Goal: Task Accomplishment & Management: Complete application form

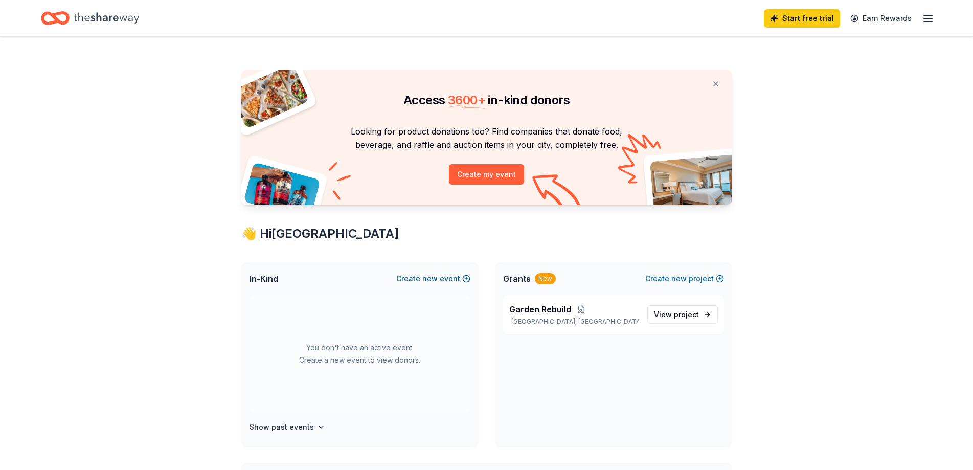
click at [416, 280] on button "Create new event" at bounding box center [433, 278] width 74 height 12
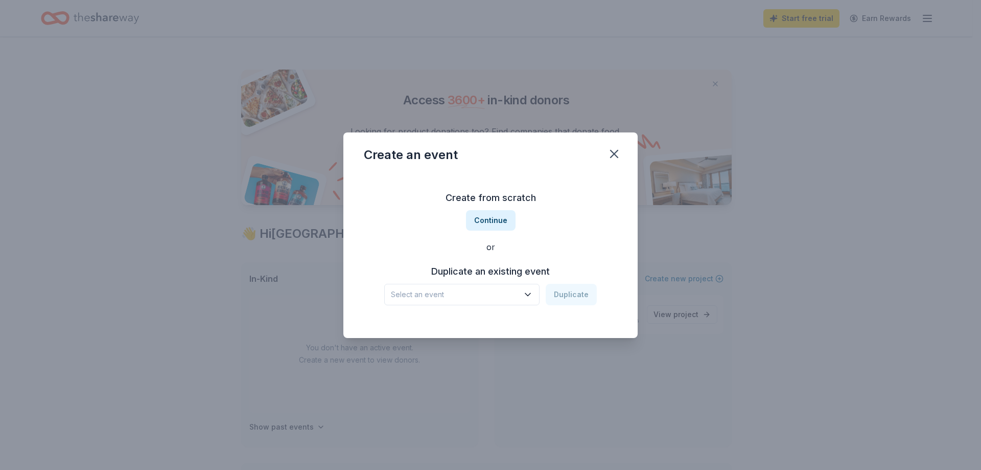
click at [496, 297] on span "Select an event" at bounding box center [455, 294] width 128 height 12
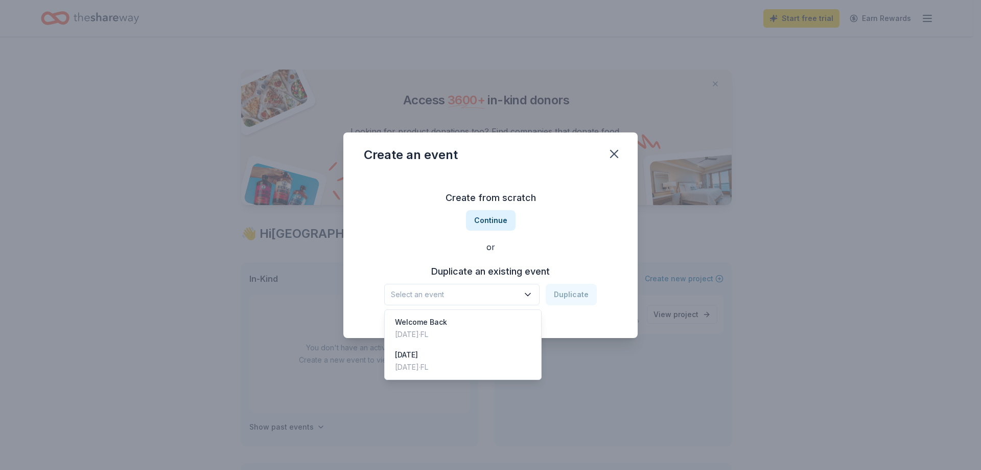
click at [488, 216] on div "Create from scratch Continue or Duplicate an existing event Select an event Dup…" at bounding box center [491, 247] width 254 height 148
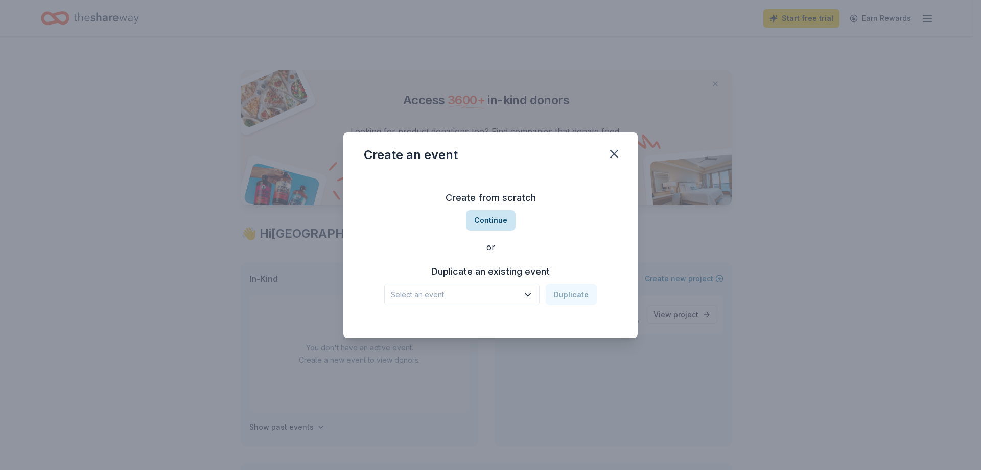
click at [495, 221] on button "Continue" at bounding box center [491, 220] width 50 height 20
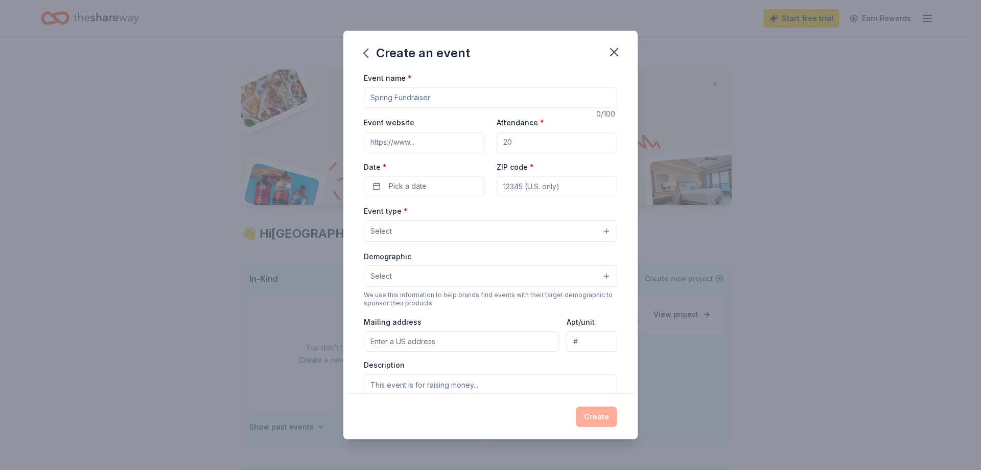
click at [433, 99] on input "Event name *" at bounding box center [491, 97] width 254 height 20
type input "Fall Festival"
click at [615, 47] on icon "button" at bounding box center [614, 52] width 14 height 14
click at [610, 55] on icon "button" at bounding box center [614, 52] width 14 height 14
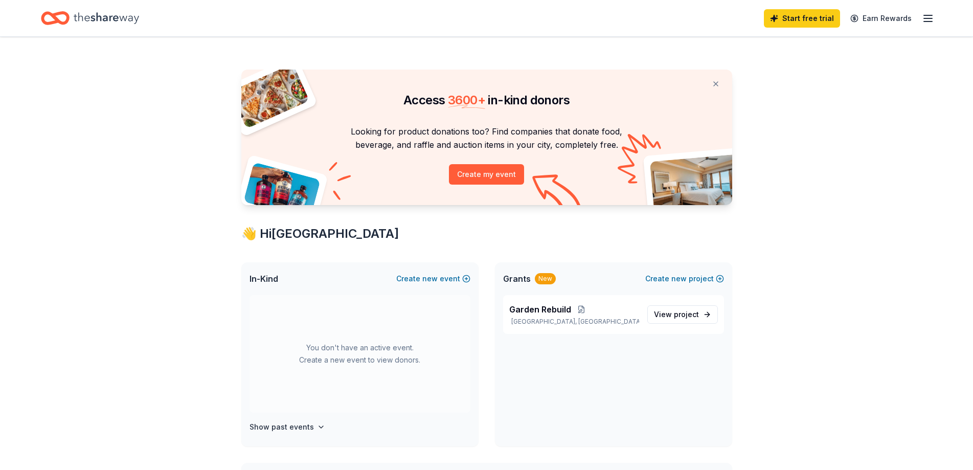
click at [932, 12] on icon "button" at bounding box center [928, 18] width 12 height 12
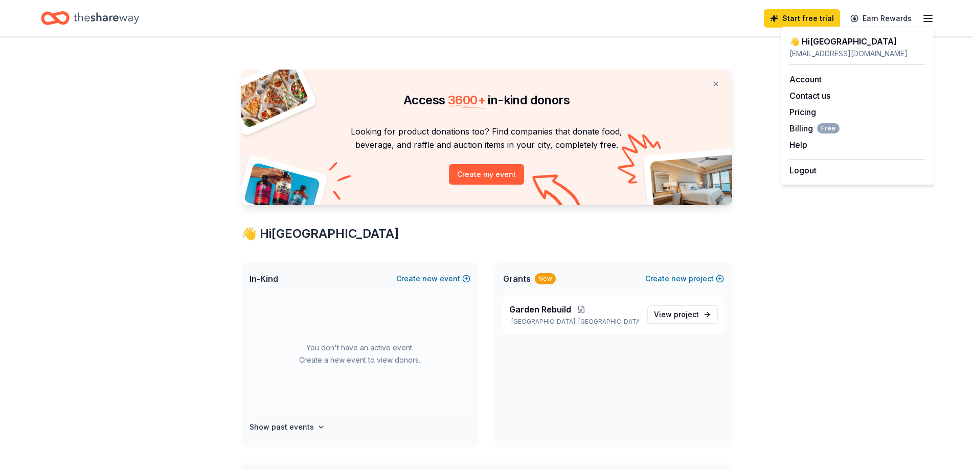
drag, startPoint x: 881, startPoint y: 400, endPoint x: 847, endPoint y: 379, distance: 39.7
click at [870, 393] on div "Access 3600 + in-kind donors Looking for product donations too? Find companies …" at bounding box center [486, 403] width 973 height 732
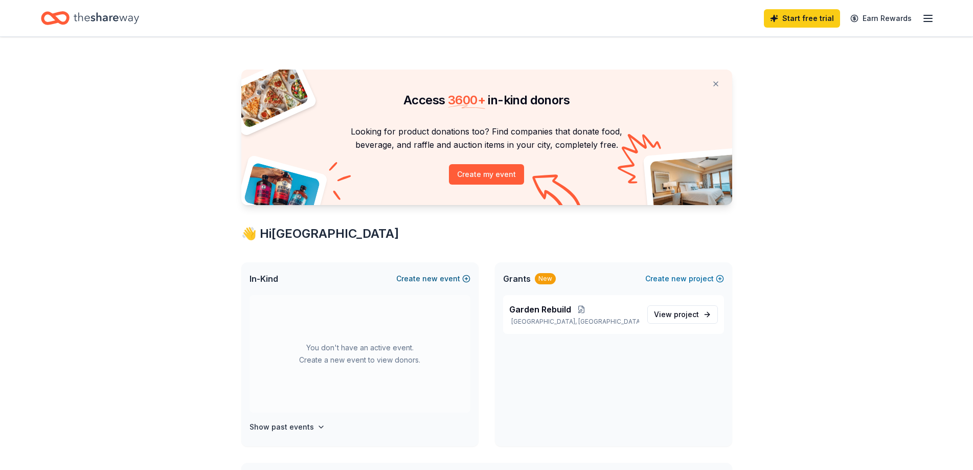
click at [462, 284] on button "Create new event" at bounding box center [433, 278] width 74 height 12
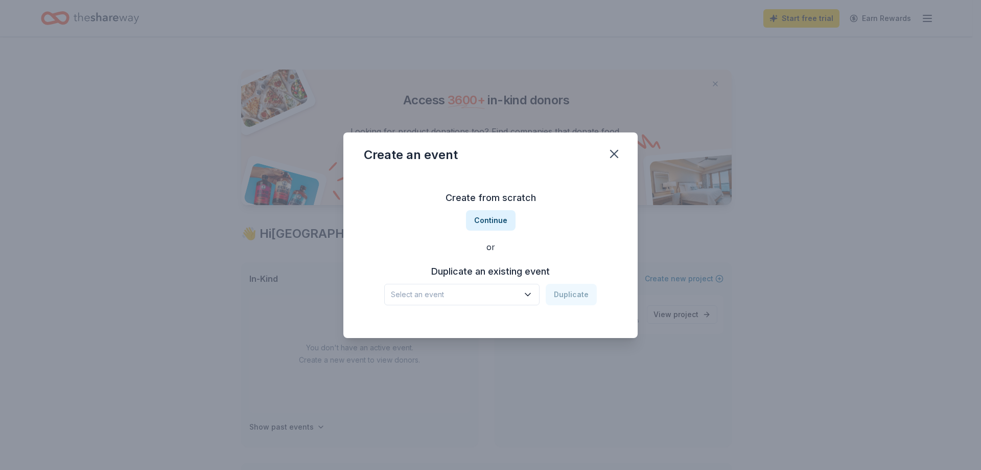
click at [478, 296] on span "Select an event" at bounding box center [455, 294] width 128 height 12
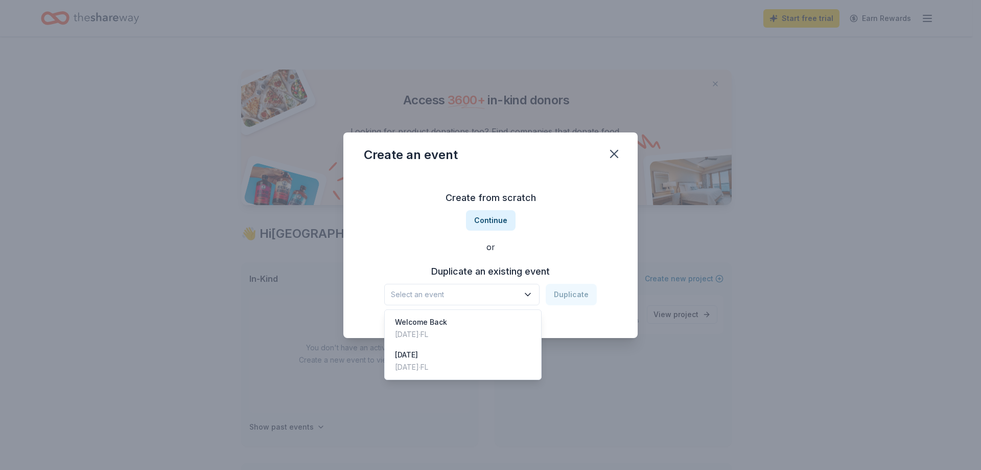
click at [495, 216] on div "Create from scratch Continue or Duplicate an existing event Select an event Dup…" at bounding box center [491, 247] width 254 height 148
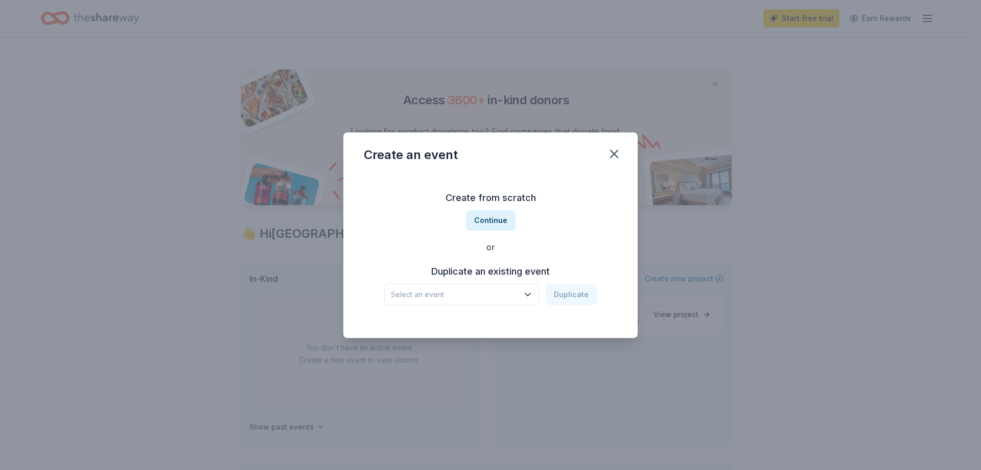
click at [495, 216] on button "Continue" at bounding box center [491, 220] width 50 height 20
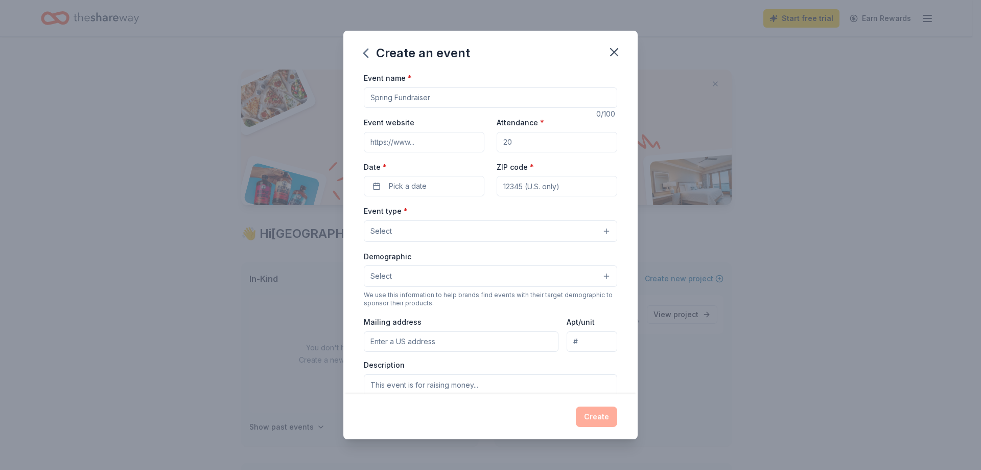
click at [440, 101] on input "Event name *" at bounding box center [491, 97] width 254 height 20
type input "Fall Festival"
click at [550, 147] on input "Attendance *" at bounding box center [557, 142] width 121 height 20
type input "500"
click at [559, 191] on input "ZIP code *" at bounding box center [557, 186] width 121 height 20
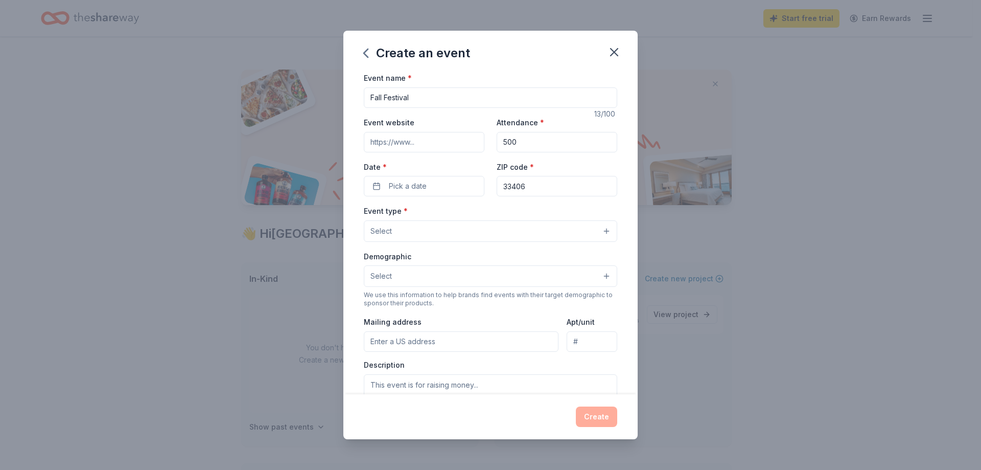
type input "33406"
click at [483, 229] on button "Select" at bounding box center [491, 230] width 254 height 21
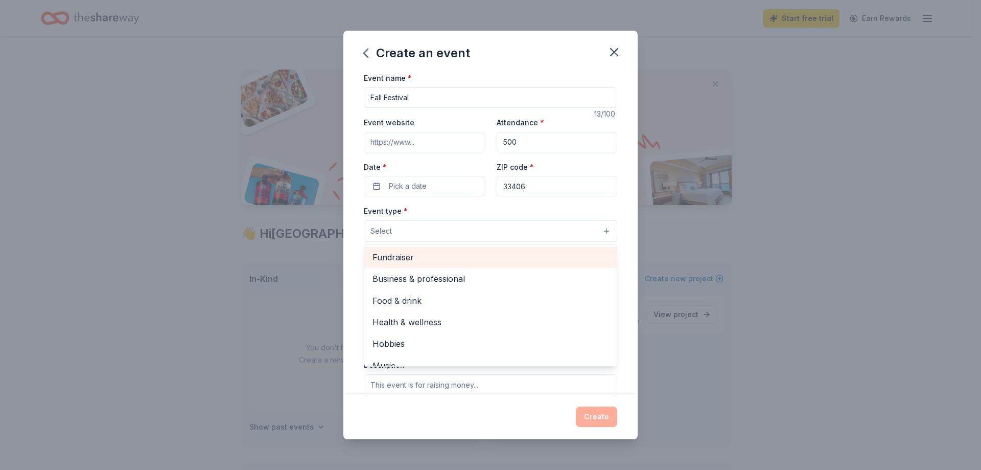
click at [471, 258] on span "Fundraiser" at bounding box center [491, 256] width 236 height 13
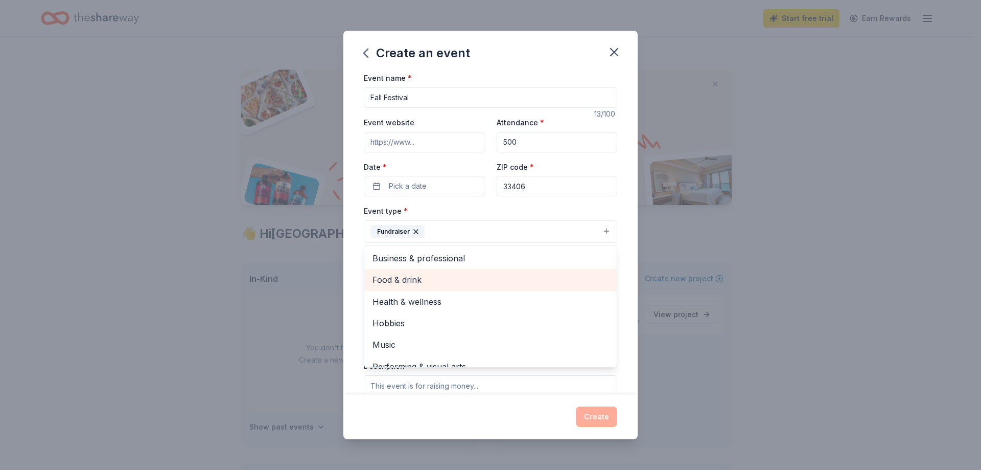
click at [456, 280] on span "Food & drink" at bounding box center [491, 279] width 236 height 13
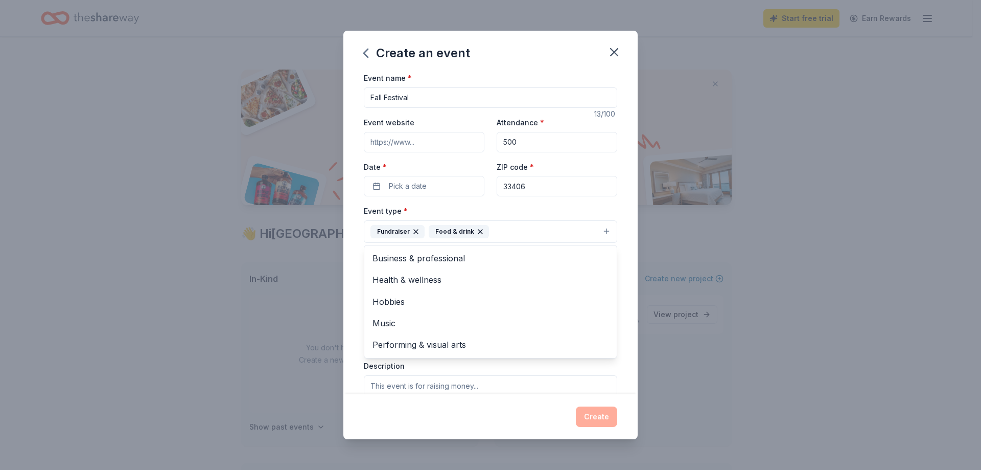
click at [616, 270] on div "Event name * Fall Festival 13 /100 Event website Attendance * 500 Date * Pick a…" at bounding box center [490, 233] width 294 height 322
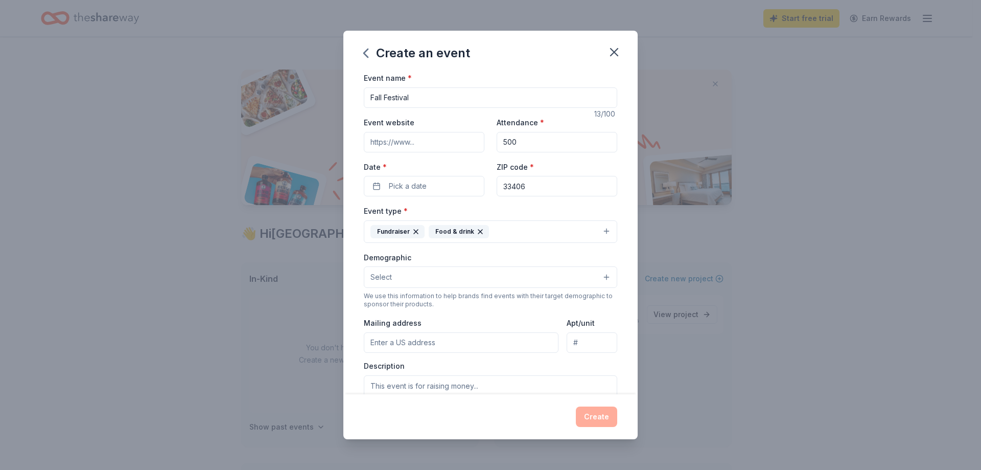
click at [436, 277] on button "Select" at bounding box center [491, 276] width 254 height 21
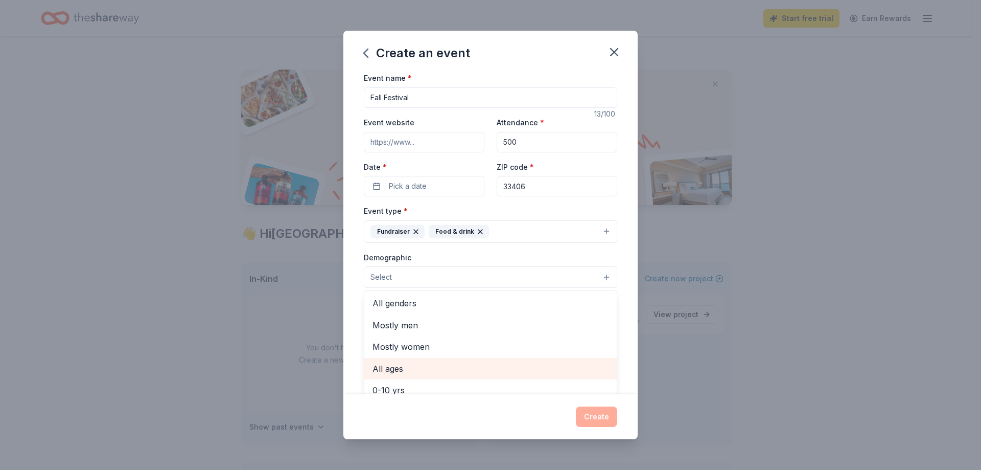
click at [431, 373] on span "All ages" at bounding box center [491, 368] width 236 height 13
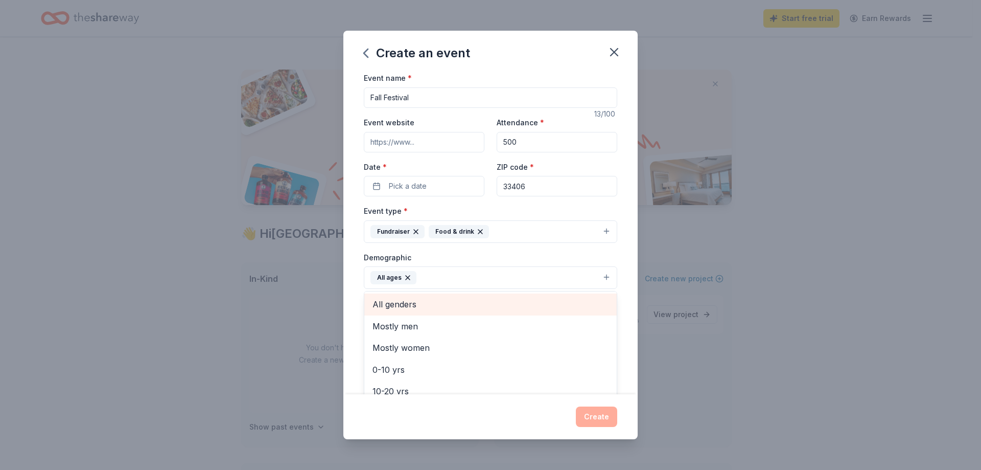
click at [424, 303] on span "All genders" at bounding box center [491, 303] width 236 height 13
click at [619, 302] on div "Event name * Fall Festival 13 /100 Event website Attendance * 500 Date * Pick a…" at bounding box center [490, 233] width 294 height 322
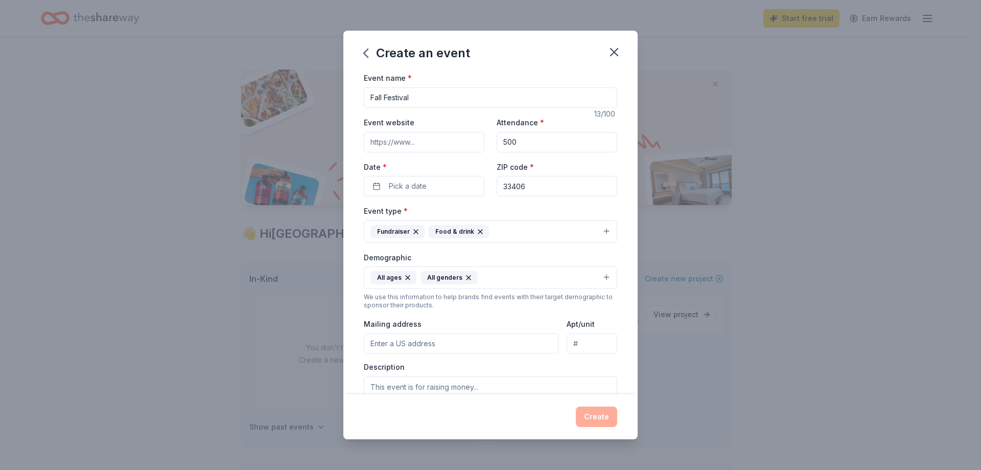
click at [480, 346] on input "Mailing address" at bounding box center [461, 343] width 195 height 20
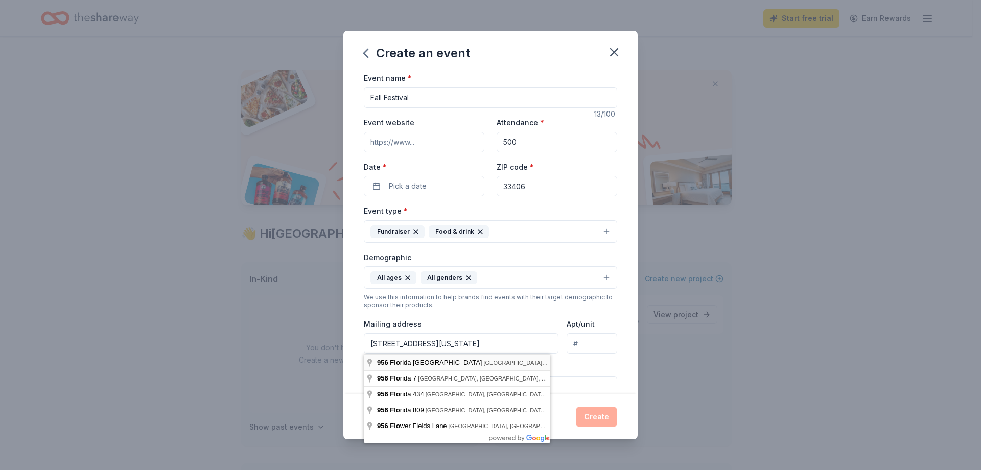
type input "956 Florida Mango Road, West Palm Beach, FL, 33406"
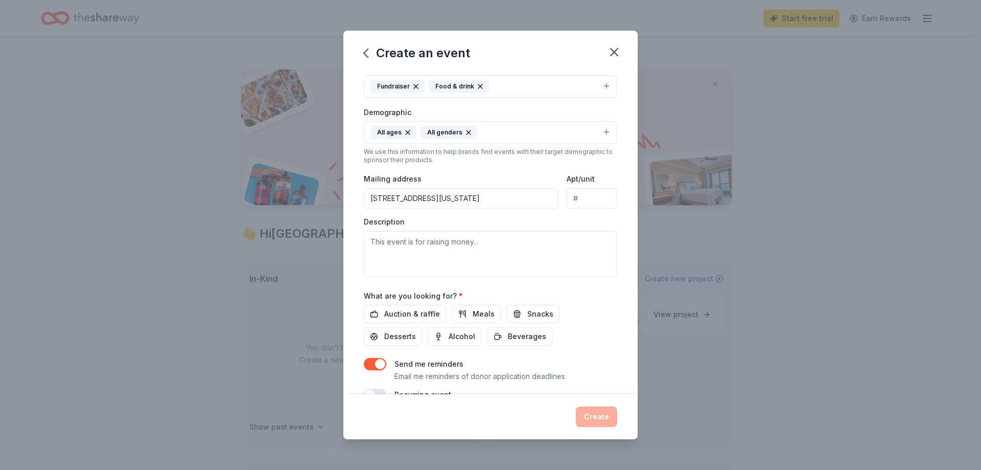
scroll to position [168, 0]
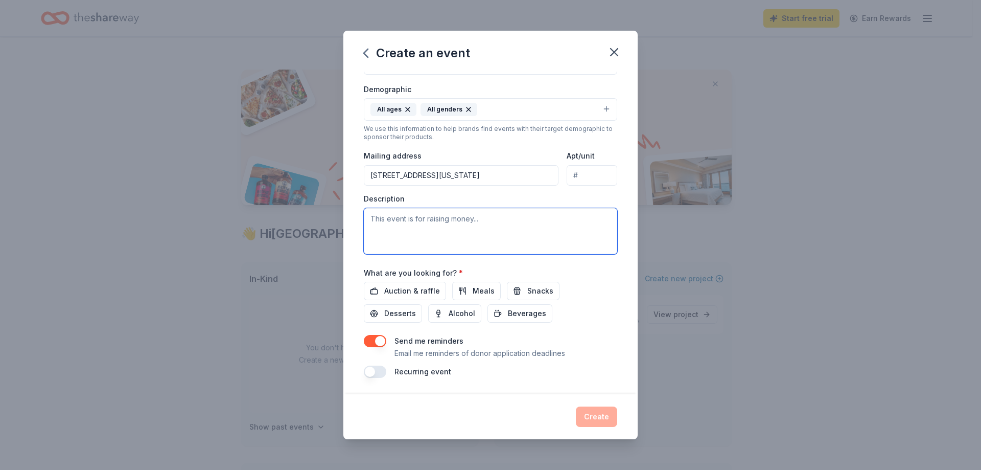
click at [436, 224] on textarea at bounding box center [491, 231] width 254 height 46
type textarea "Community Trunk or Treat Fall Festival at Meadow Park Elementary School."
click at [538, 293] on span "Snacks" at bounding box center [540, 291] width 26 height 12
click at [509, 315] on span "Beverages" at bounding box center [527, 313] width 38 height 12
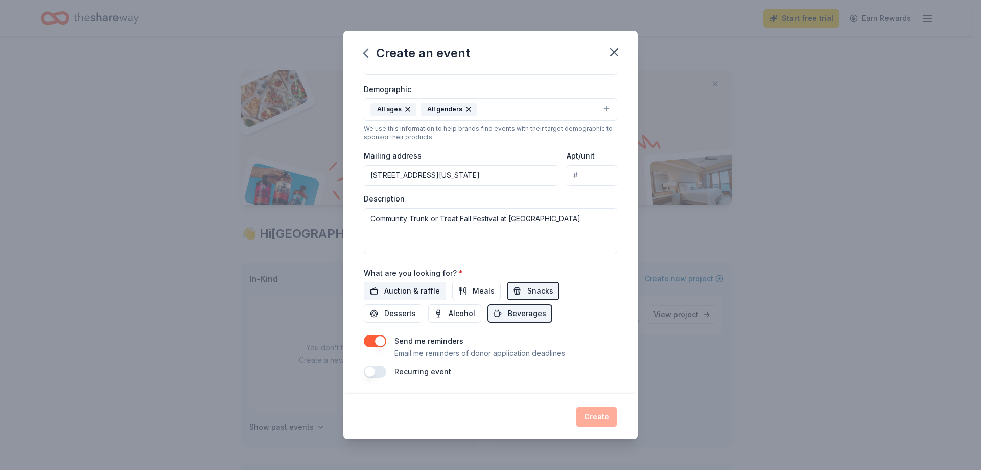
click at [391, 290] on span "Auction & raffle" at bounding box center [412, 291] width 56 height 12
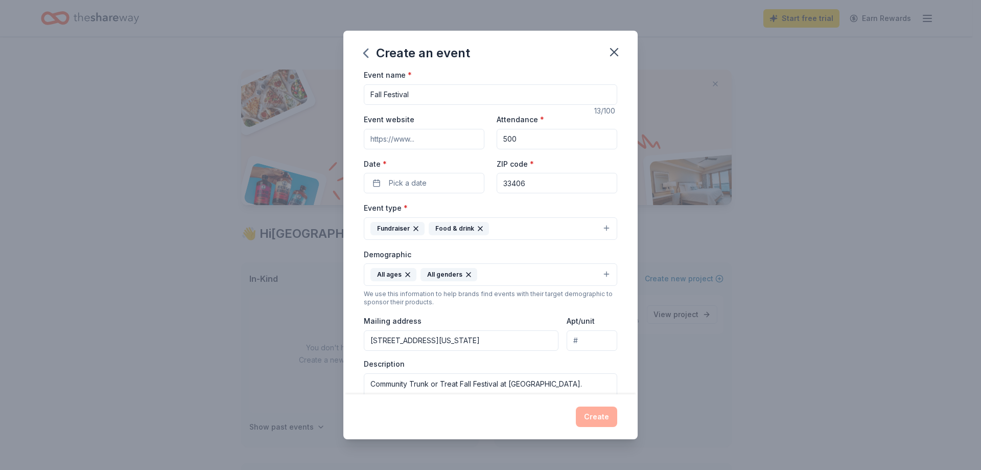
scroll to position [0, 0]
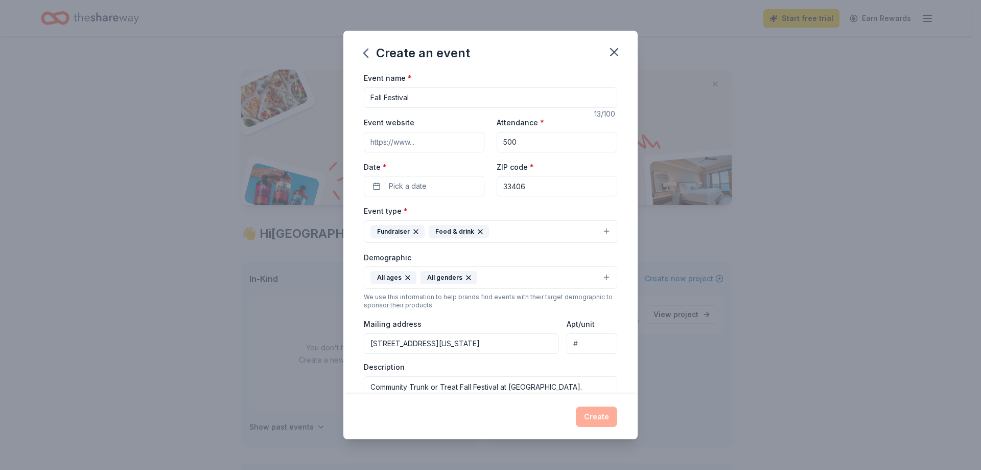
click at [545, 140] on input "500" at bounding box center [557, 142] width 121 height 20
type input "550"
click at [622, 172] on div "Event name * Fall Festival 13 /100 Event website Attendance * 550 Date * Pick a…" at bounding box center [490, 233] width 294 height 322
click at [412, 187] on span "Pick a date" at bounding box center [408, 186] width 38 height 12
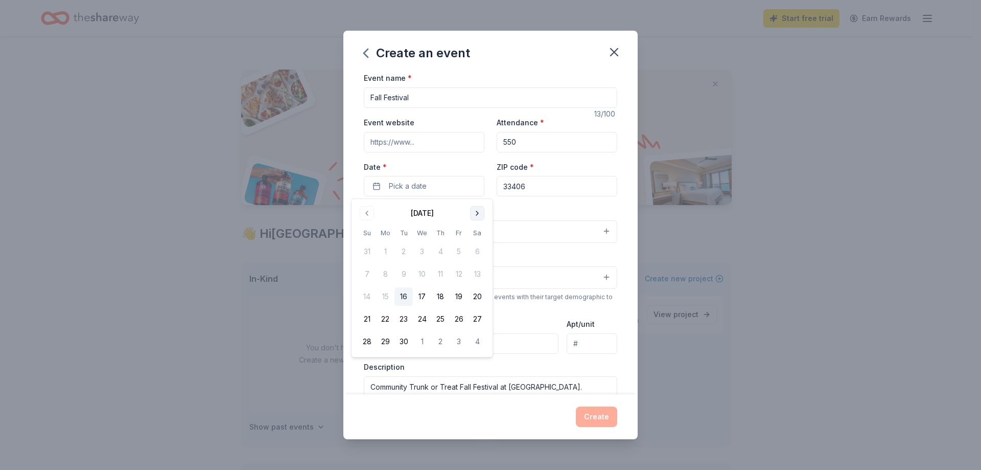
click at [478, 216] on button "Go to next month" at bounding box center [477, 213] width 14 height 14
click at [458, 316] on button "24" at bounding box center [459, 319] width 18 height 18
click at [616, 186] on div "Event name * Fall Festival 13 /100 Event website Attendance * 550 Date * 10/24/…" at bounding box center [490, 233] width 294 height 322
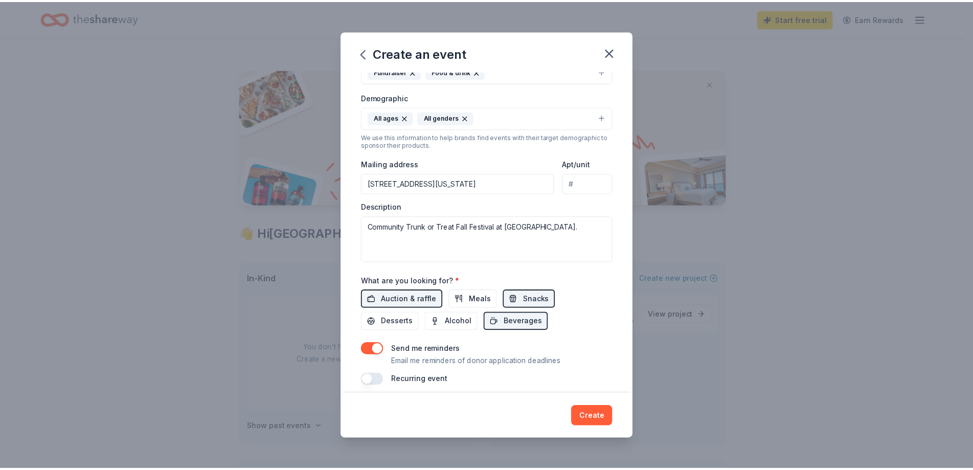
scroll to position [168, 0]
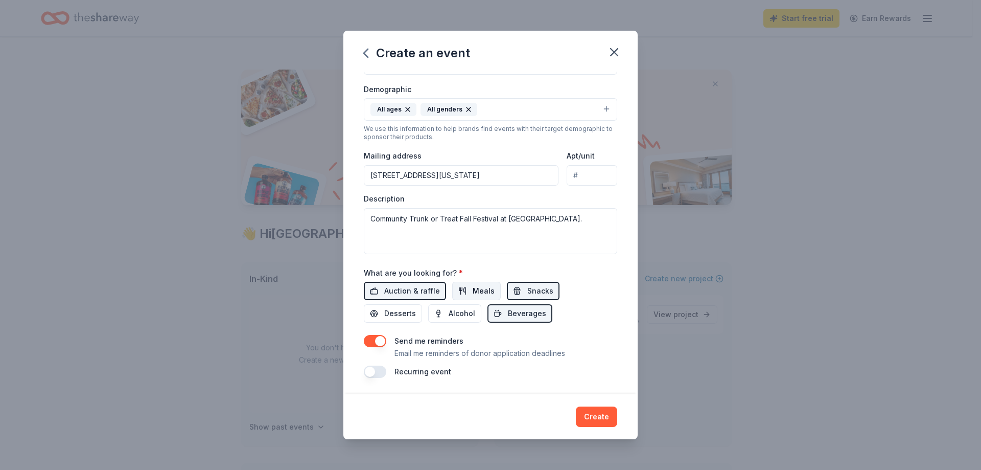
click at [476, 291] on span "Meals" at bounding box center [484, 291] width 22 height 12
click at [589, 421] on button "Create" at bounding box center [596, 416] width 41 height 20
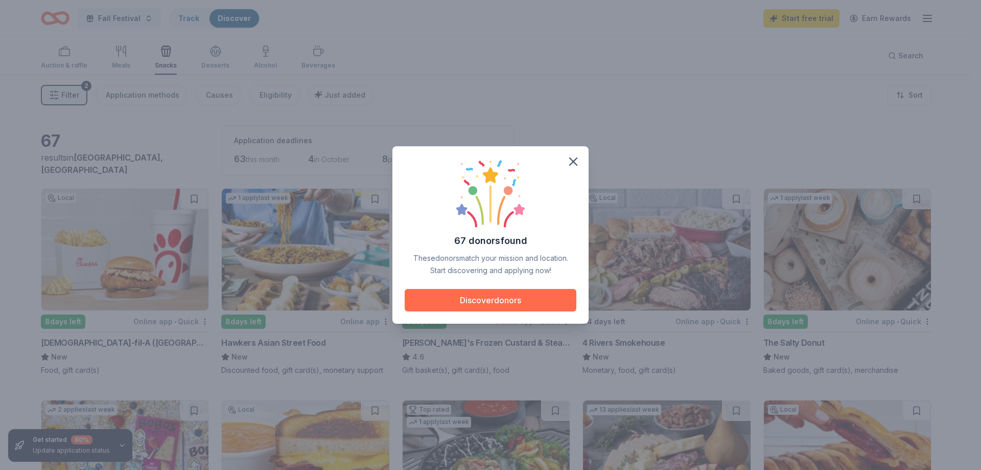
click at [517, 309] on button "Discover donors" at bounding box center [491, 300] width 172 height 22
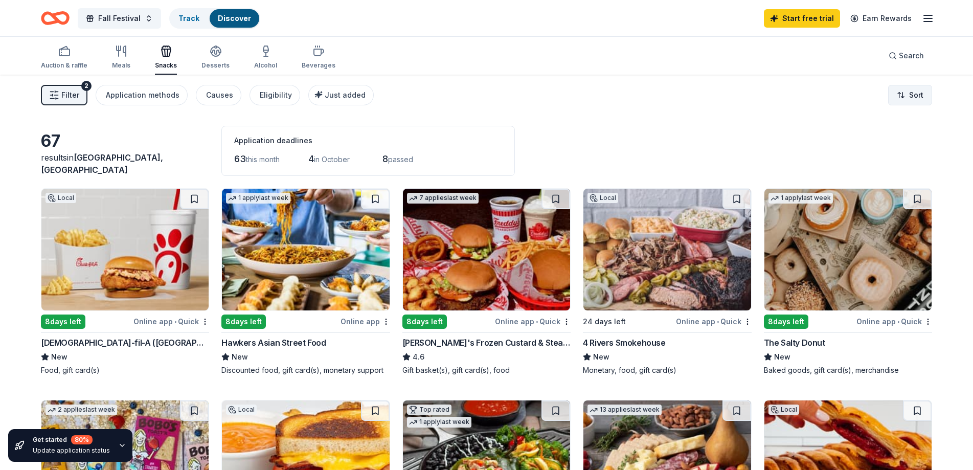
click at [908, 99] on html "Fall Festival Track Discover Start free trial Earn Rewards Auction & raffle Mea…" at bounding box center [486, 235] width 973 height 470
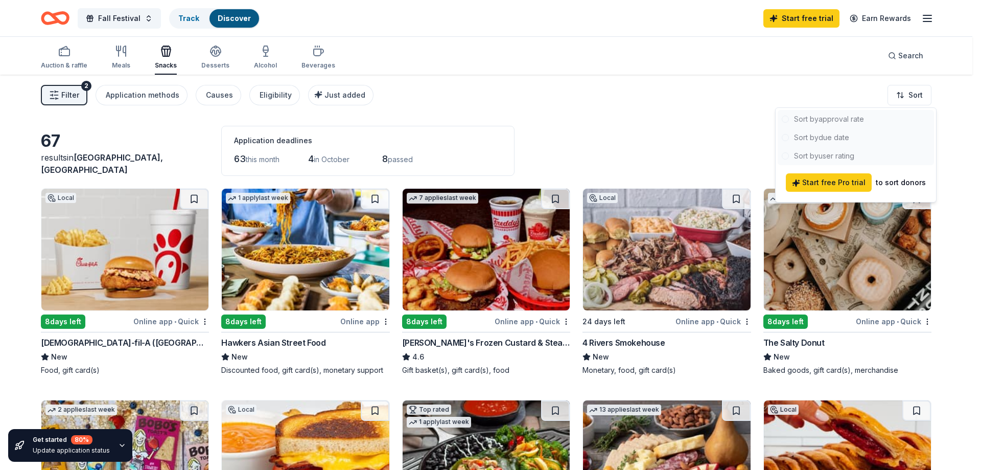
click at [654, 108] on html "Fall Festival Track Discover Start free trial Earn Rewards Auction & raffle Mea…" at bounding box center [490, 235] width 981 height 470
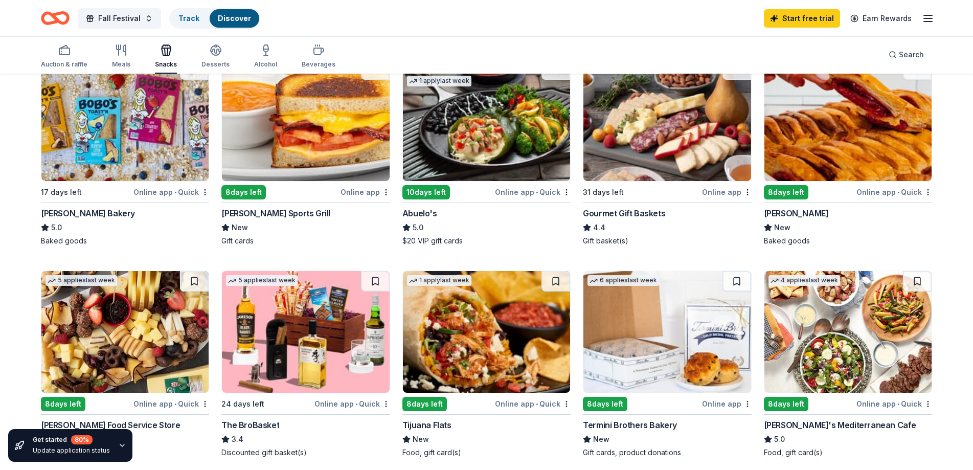
scroll to position [85, 0]
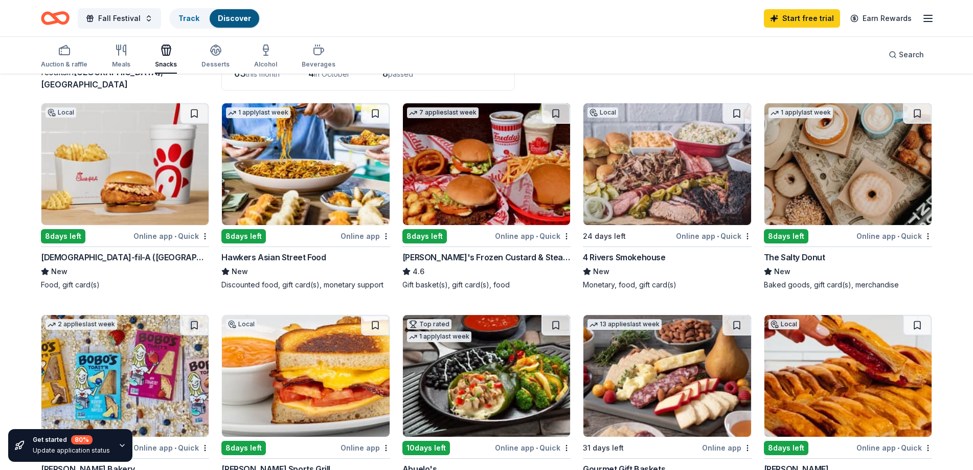
click at [127, 202] on img at bounding box center [124, 164] width 167 height 122
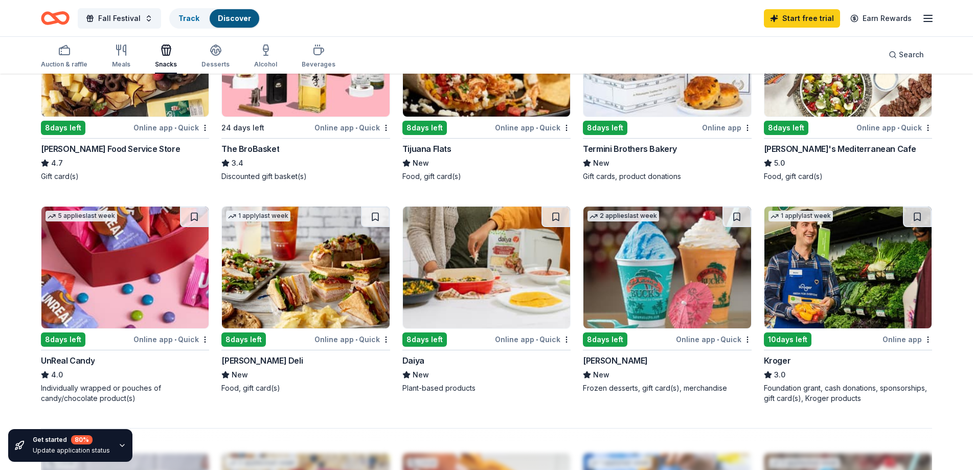
scroll to position [596, 0]
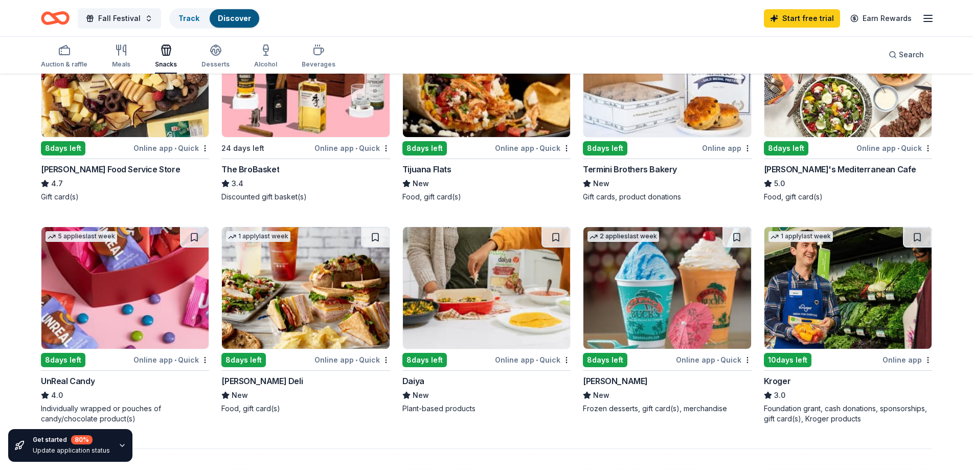
click at [833, 323] on img at bounding box center [847, 288] width 167 height 122
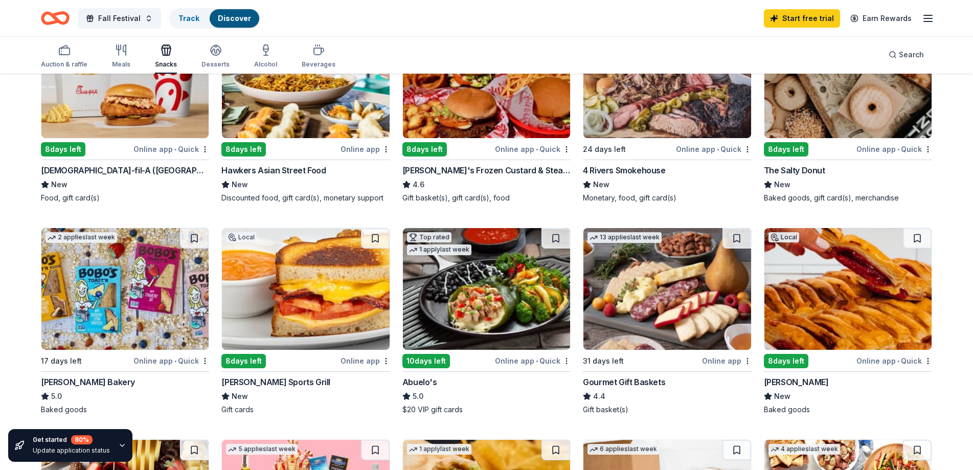
scroll to position [170, 0]
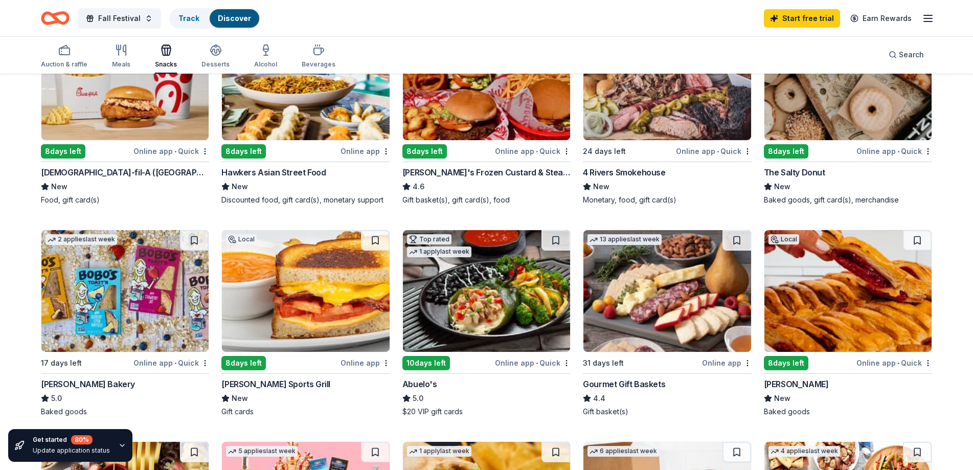
click at [863, 258] on img at bounding box center [847, 291] width 167 height 122
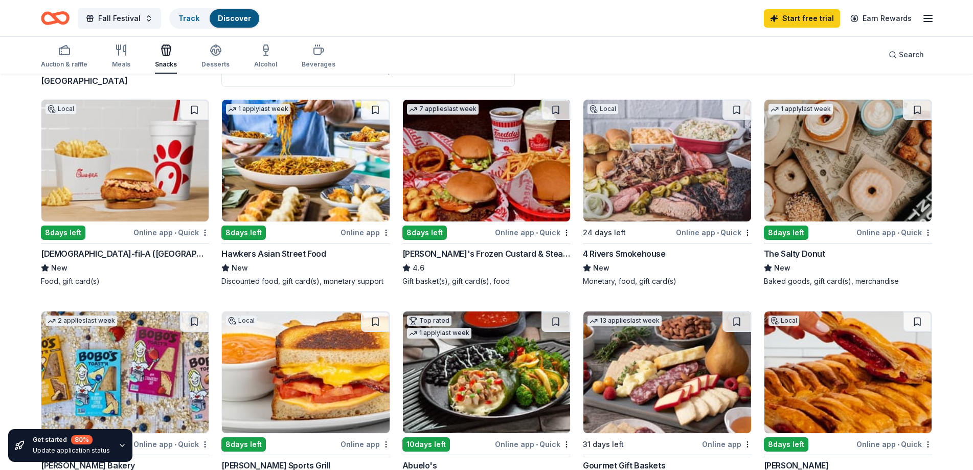
scroll to position [85, 0]
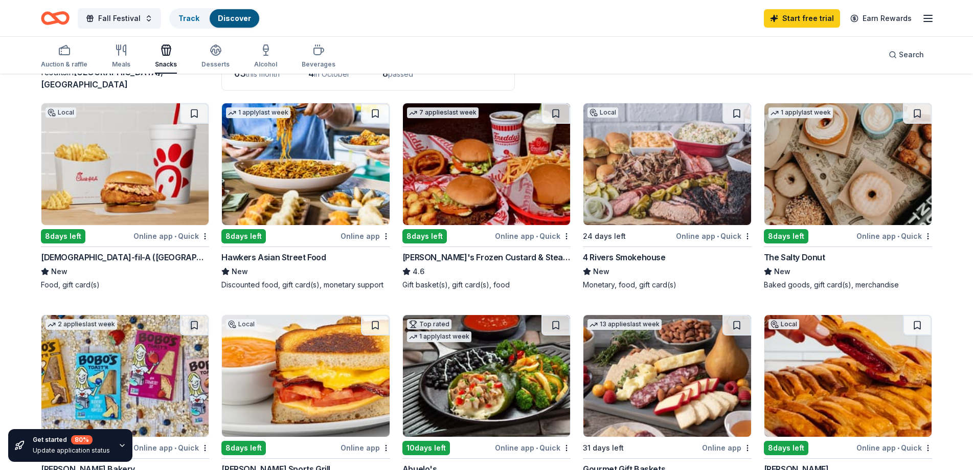
click at [833, 171] on img at bounding box center [847, 164] width 167 height 122
click at [668, 152] on img at bounding box center [666, 164] width 167 height 122
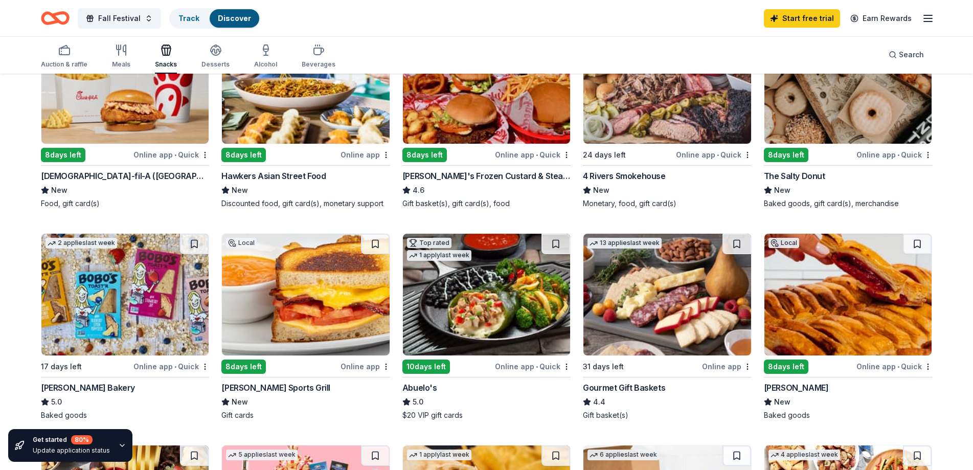
scroll to position [170, 0]
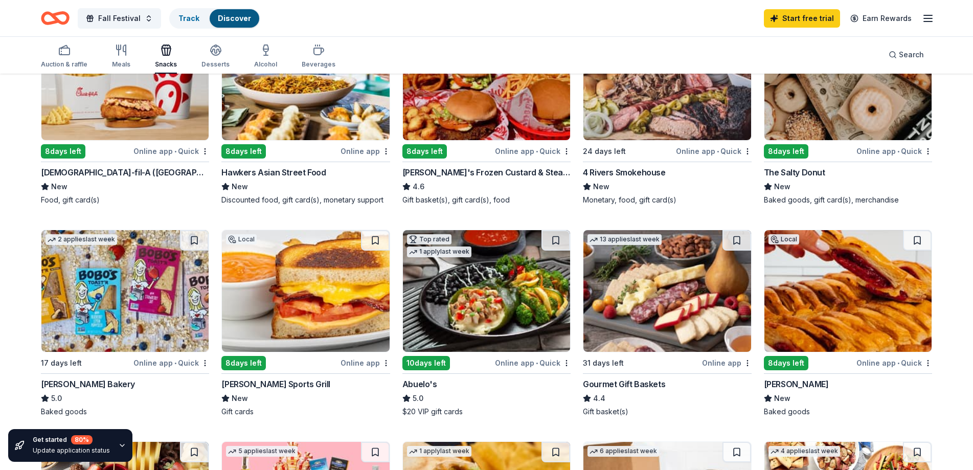
click at [303, 275] on img at bounding box center [305, 291] width 167 height 122
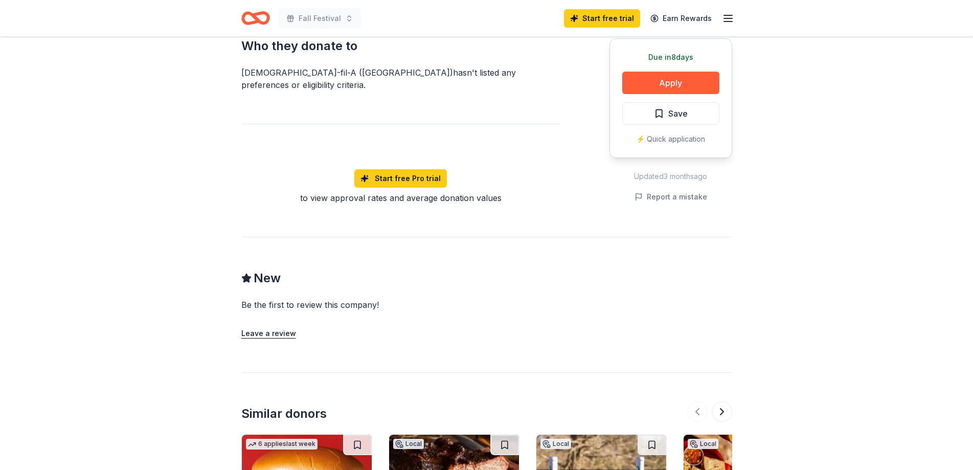
scroll to position [596, 0]
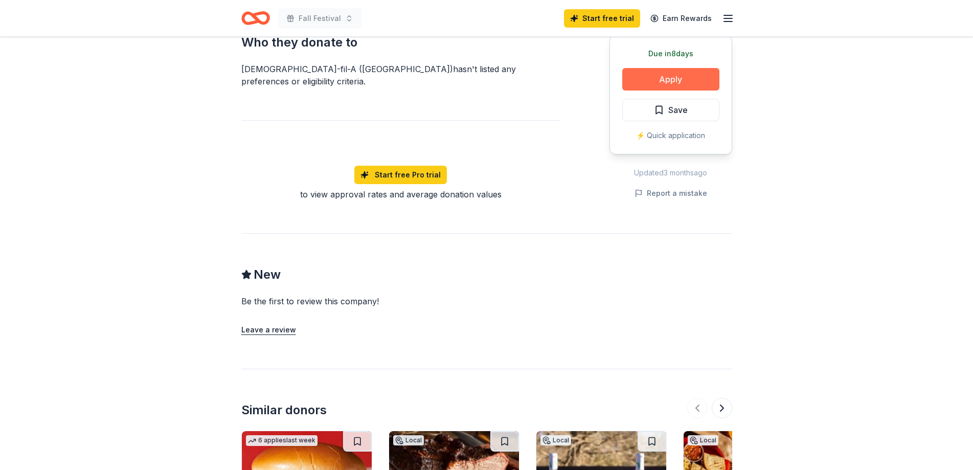
click at [656, 68] on button "Apply" at bounding box center [670, 79] width 97 height 22
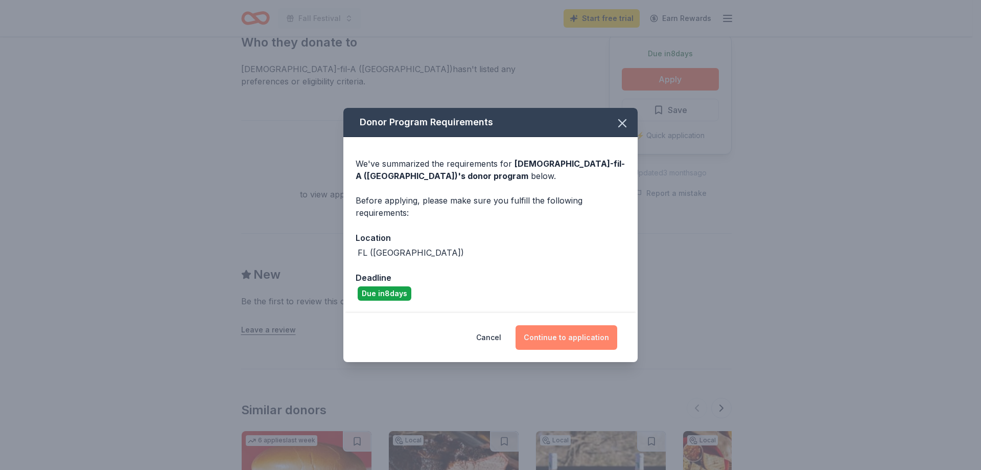
click at [562, 335] on button "Continue to application" at bounding box center [567, 337] width 102 height 25
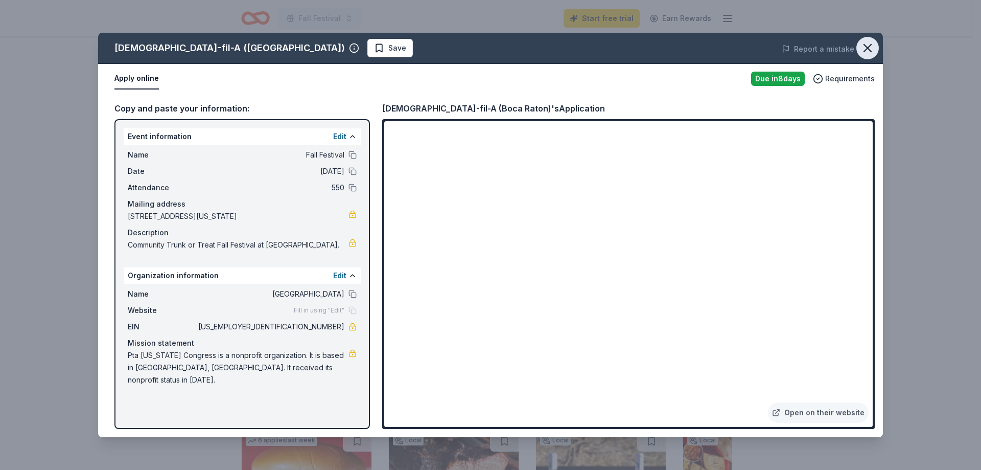
click at [871, 49] on icon "button" at bounding box center [868, 48] width 14 height 14
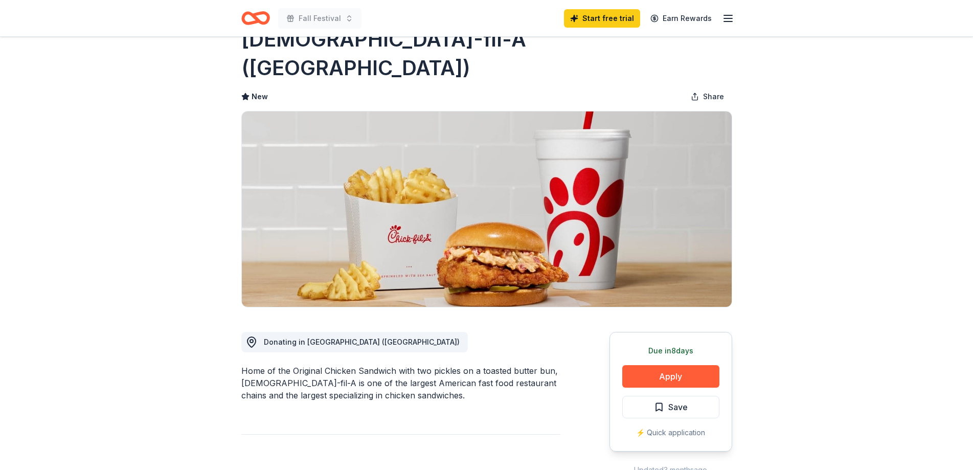
scroll to position [0, 0]
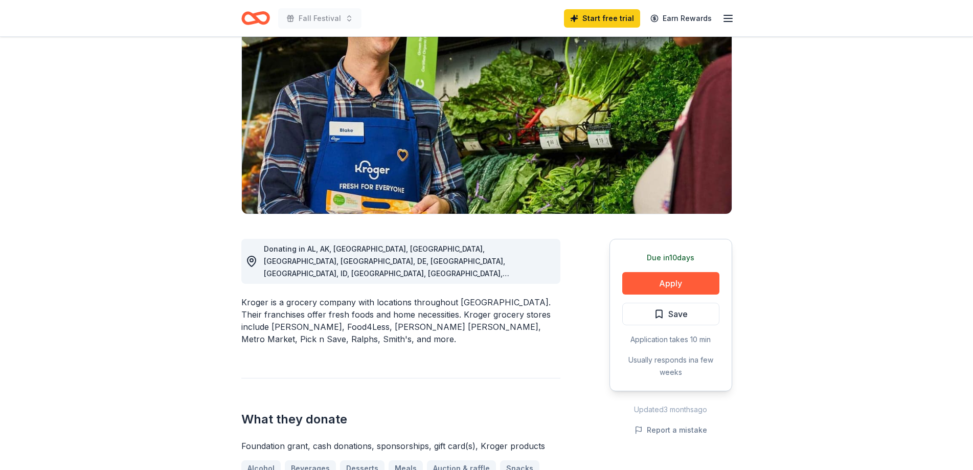
scroll to position [170, 0]
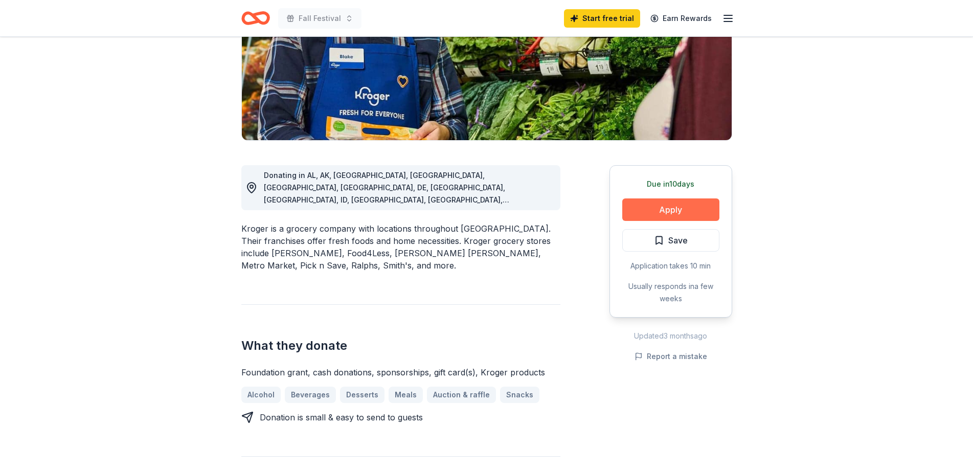
click at [674, 211] on button "Apply" at bounding box center [670, 209] width 97 height 22
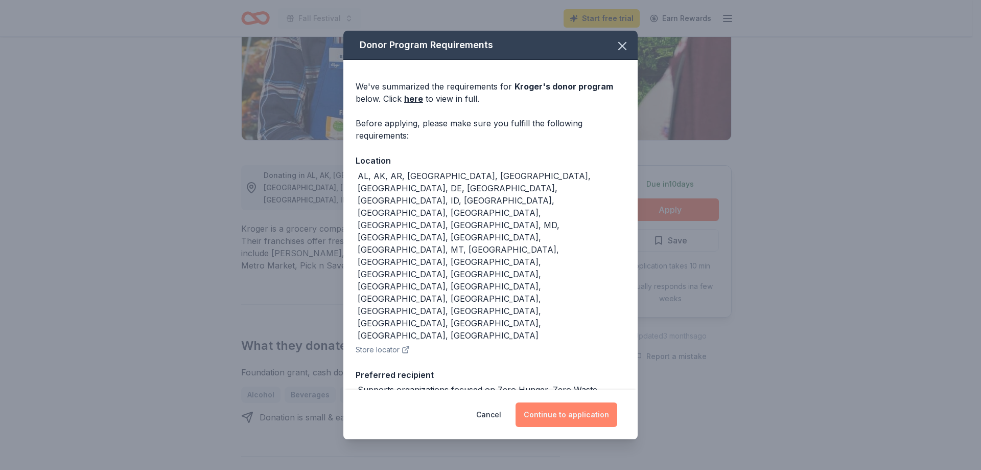
click at [575, 406] on button "Continue to application" at bounding box center [567, 414] width 102 height 25
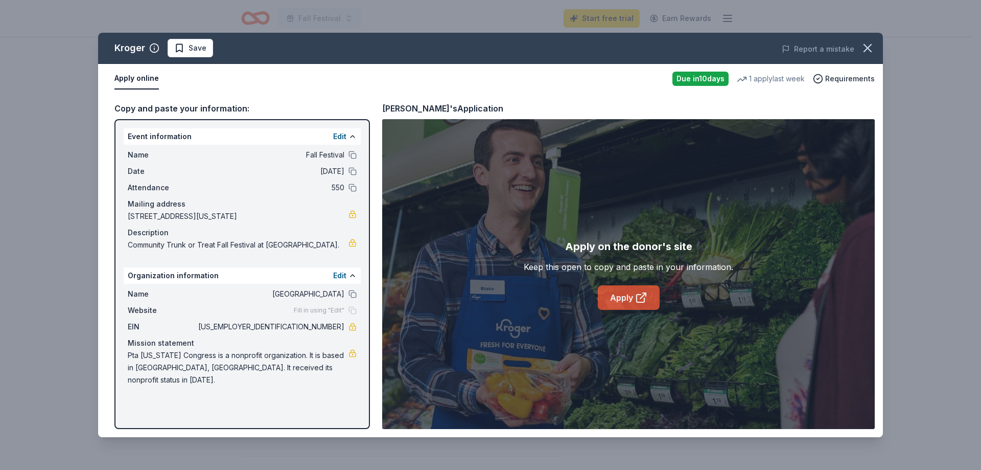
click at [630, 301] on link "Apply" at bounding box center [629, 297] width 62 height 25
click at [867, 48] on icon "button" at bounding box center [867, 47] width 7 height 7
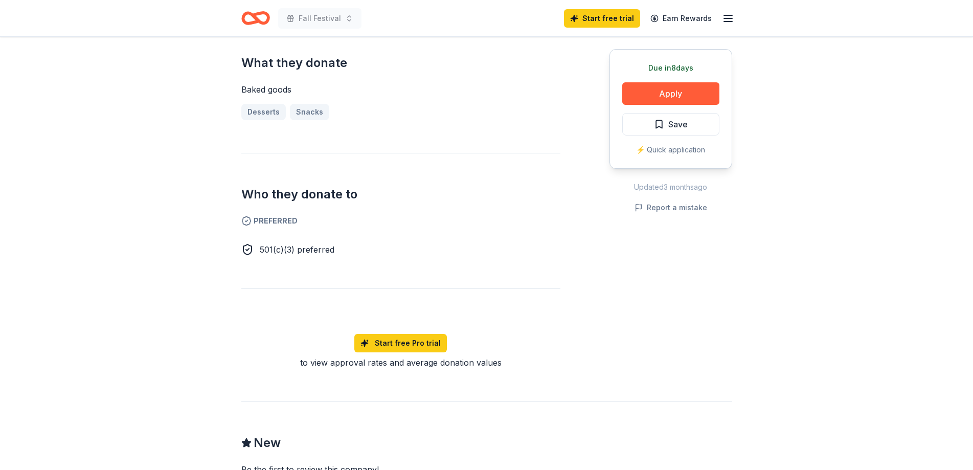
scroll to position [256, 0]
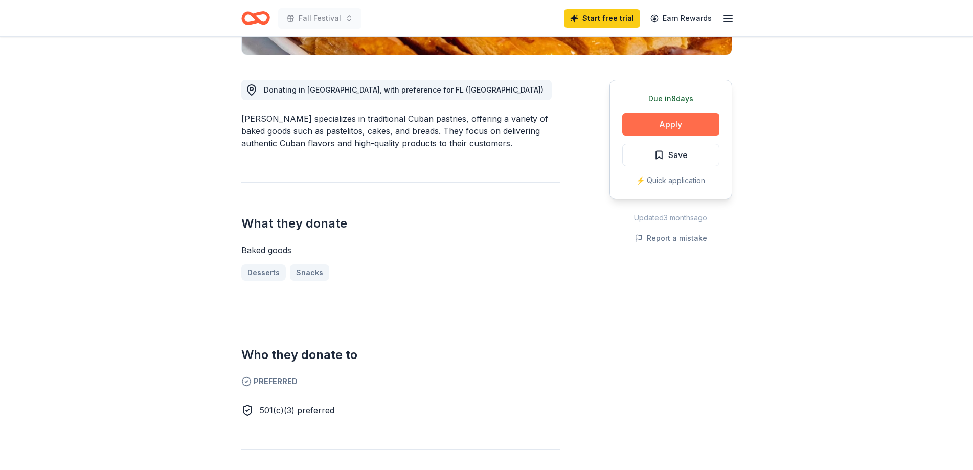
click at [641, 134] on button "Apply" at bounding box center [670, 124] width 97 height 22
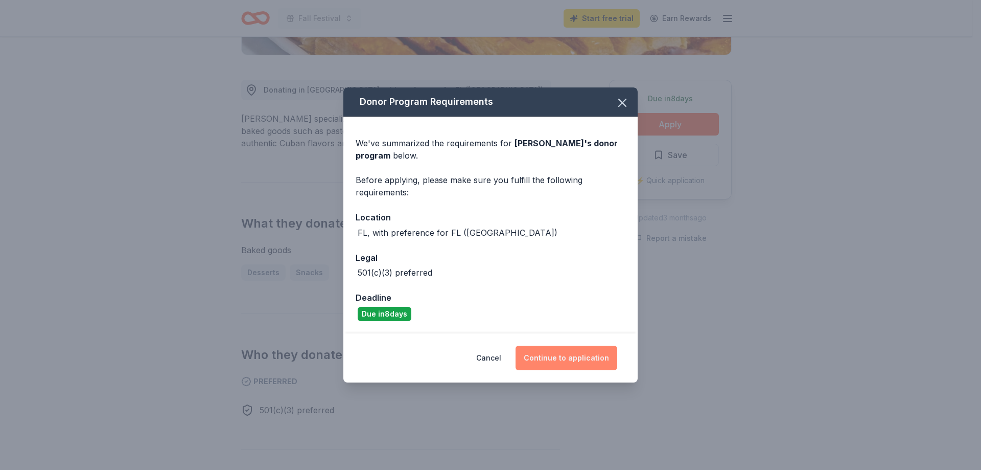
click at [564, 357] on button "Continue to application" at bounding box center [567, 358] width 102 height 25
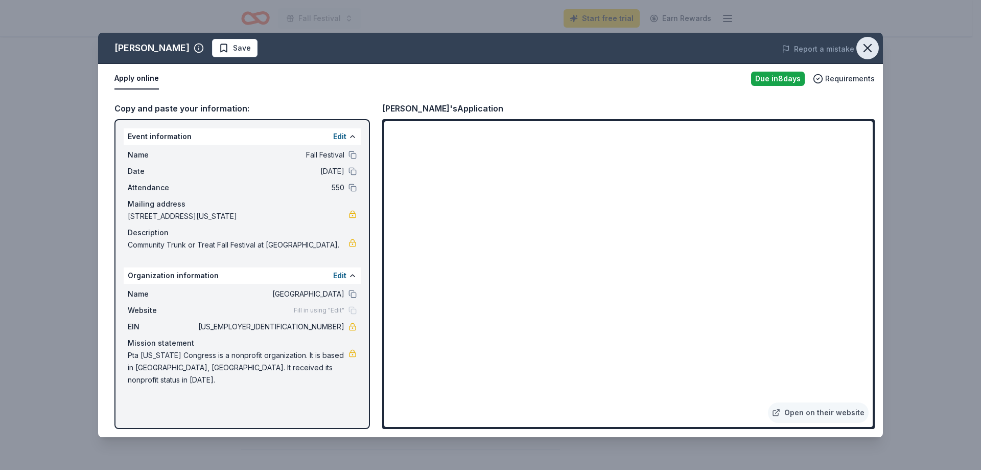
click at [872, 51] on icon "button" at bounding box center [868, 48] width 14 height 14
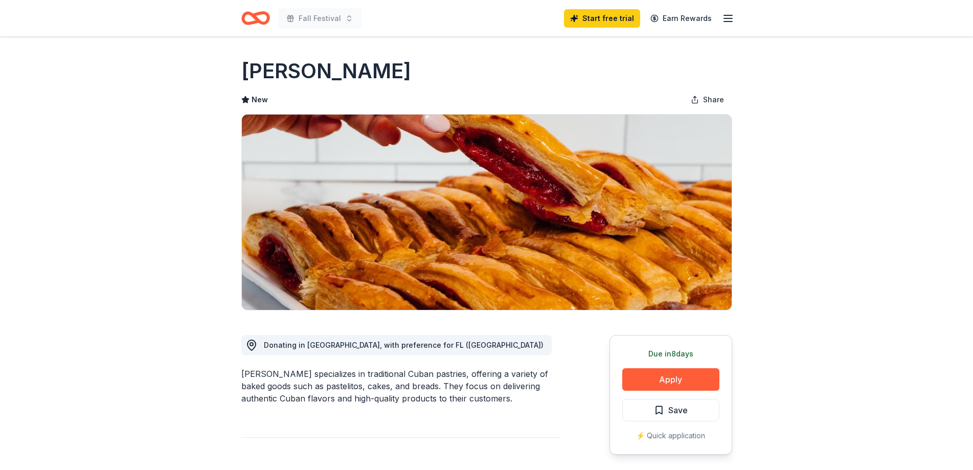
scroll to position [0, 0]
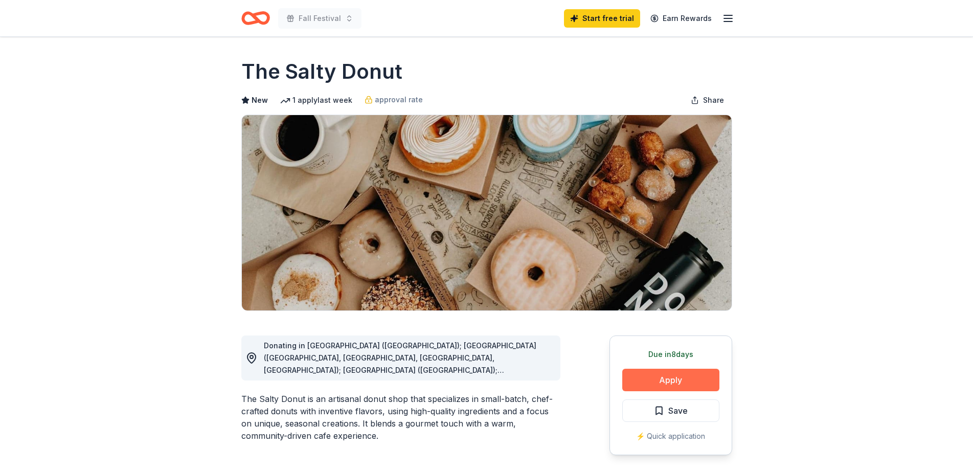
click at [697, 382] on button "Apply" at bounding box center [670, 380] width 97 height 22
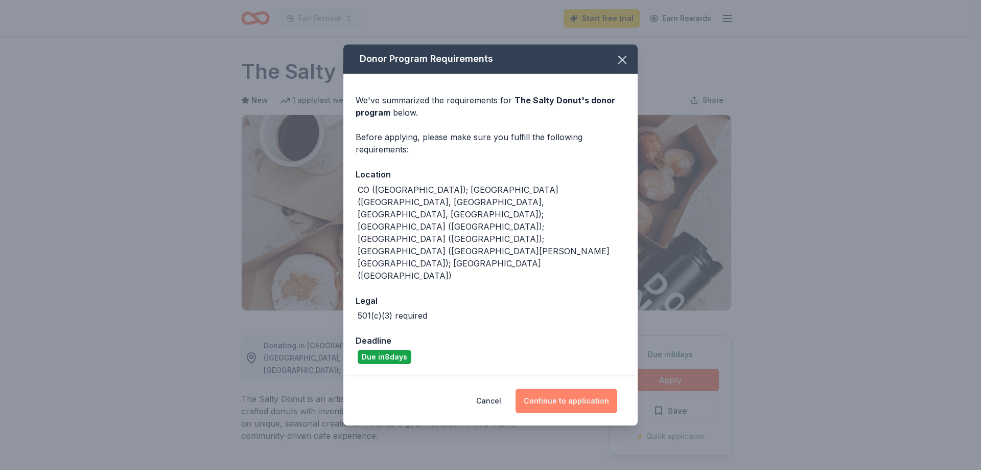
click at [555, 388] on button "Continue to application" at bounding box center [567, 400] width 102 height 25
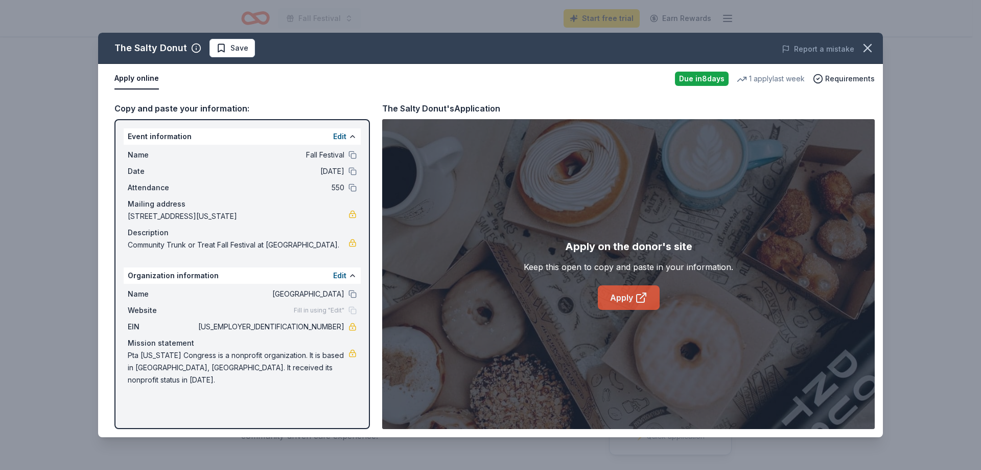
click at [618, 302] on link "Apply" at bounding box center [629, 297] width 62 height 25
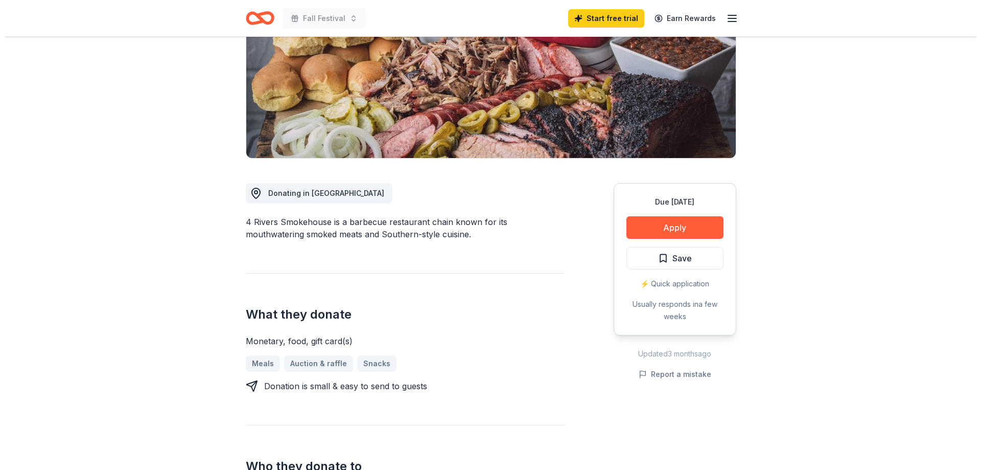
scroll to position [170, 0]
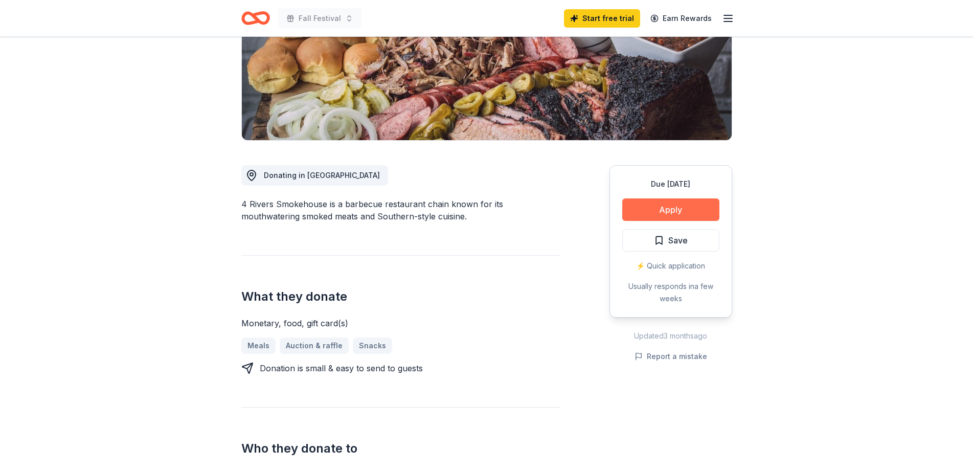
click at [663, 214] on button "Apply" at bounding box center [670, 209] width 97 height 22
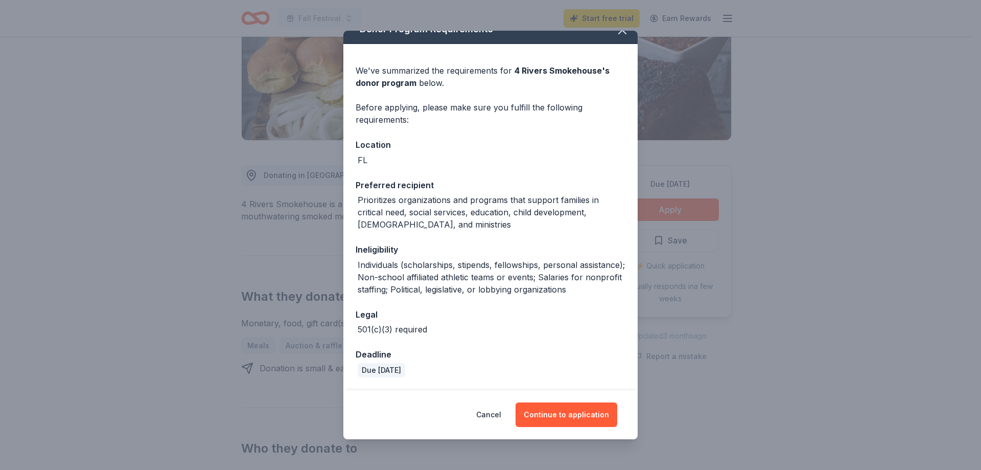
scroll to position [28, 0]
click at [549, 412] on button "Continue to application" at bounding box center [567, 414] width 102 height 25
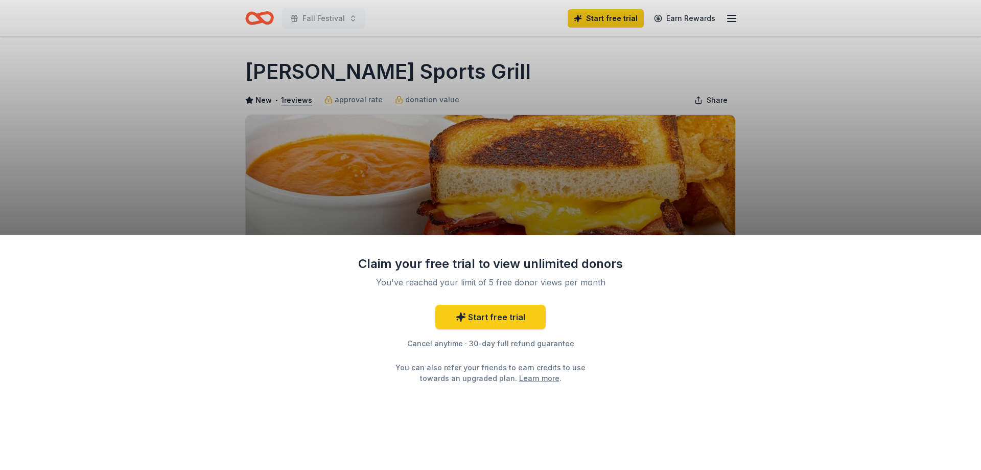
click at [739, 139] on div "Claim your free trial to view unlimited donors You've reached your limit of 5 f…" at bounding box center [490, 235] width 981 height 470
